Goal: Information Seeking & Learning: Learn about a topic

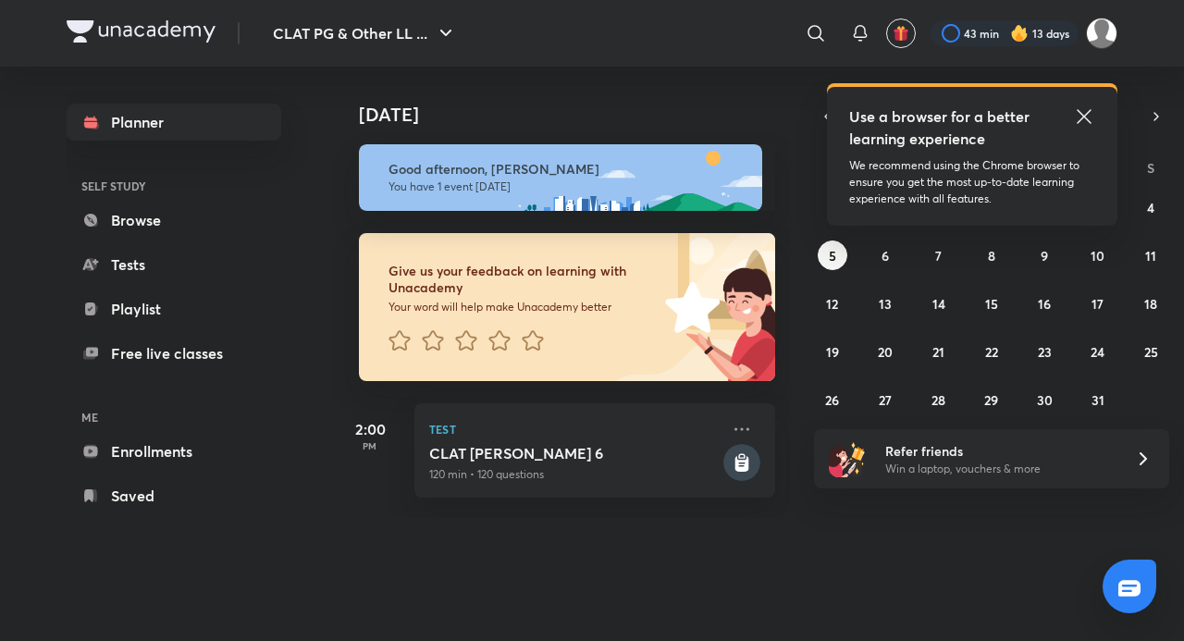
drag, startPoint x: 0, startPoint y: 0, endPoint x: 479, endPoint y: 589, distance: 759.5
click at [479, 589] on div "Today Today Good afternoon, Adithyan You have 1 event today Give us your feedba…" at bounding box center [725, 335] width 784 height 537
